Goal: Task Accomplishment & Management: Manage account settings

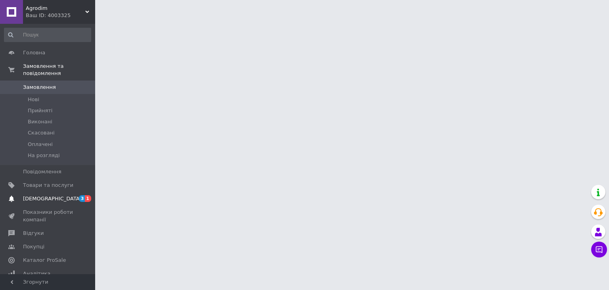
click at [44, 195] on span "[DEMOGRAPHIC_DATA]" at bounding box center [52, 198] width 59 height 7
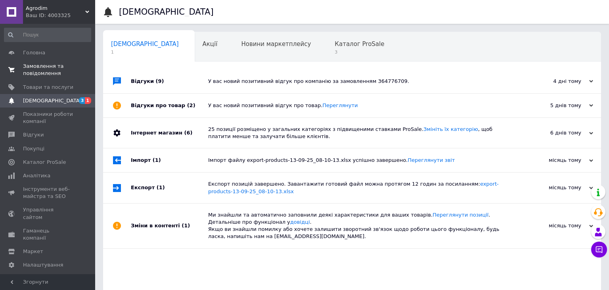
click at [45, 70] on span "Замовлення та повідомлення" at bounding box center [48, 70] width 50 height 14
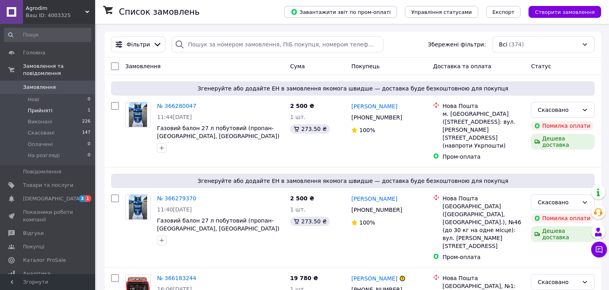
click at [61, 105] on li "Прийняті 1" at bounding box center [47, 110] width 95 height 11
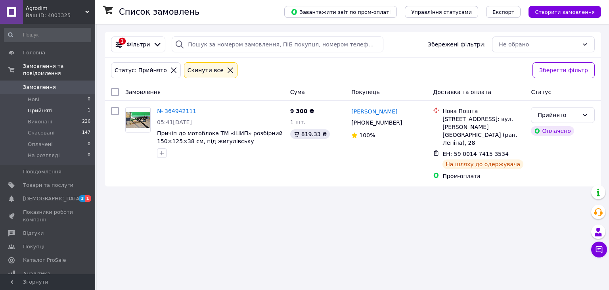
click at [482, 213] on div "Список замовлень Завантажити звіт по пром-оплаті Управління статусами Експорт С…" at bounding box center [353, 145] width 512 height 290
